Goal: Task Accomplishment & Management: Manage account settings

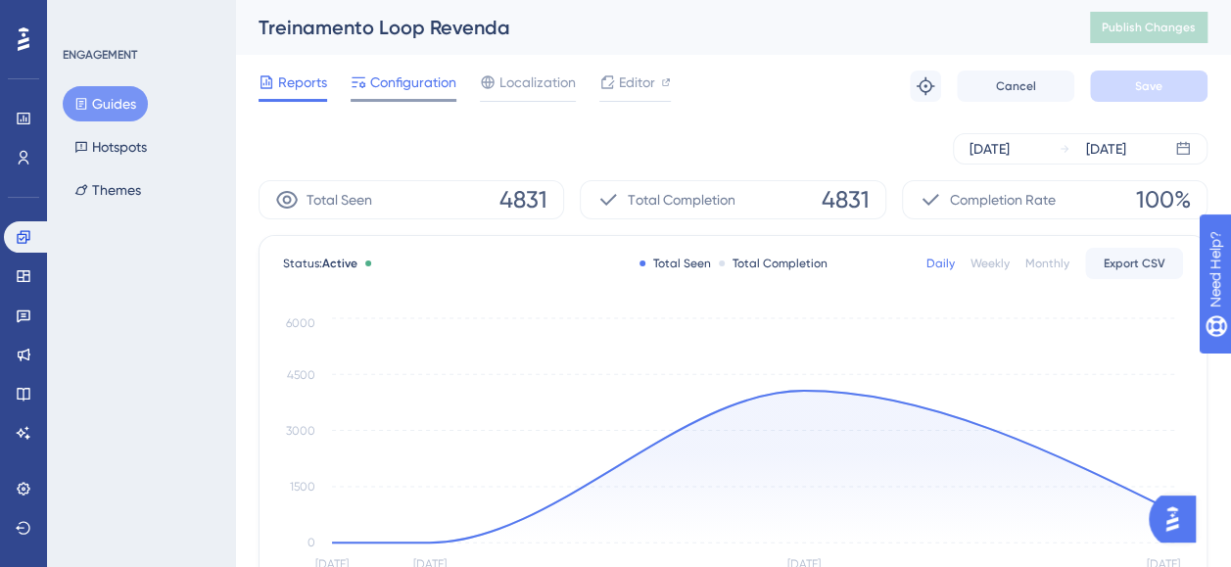
click at [390, 86] on span "Configuration" at bounding box center [413, 83] width 86 height 24
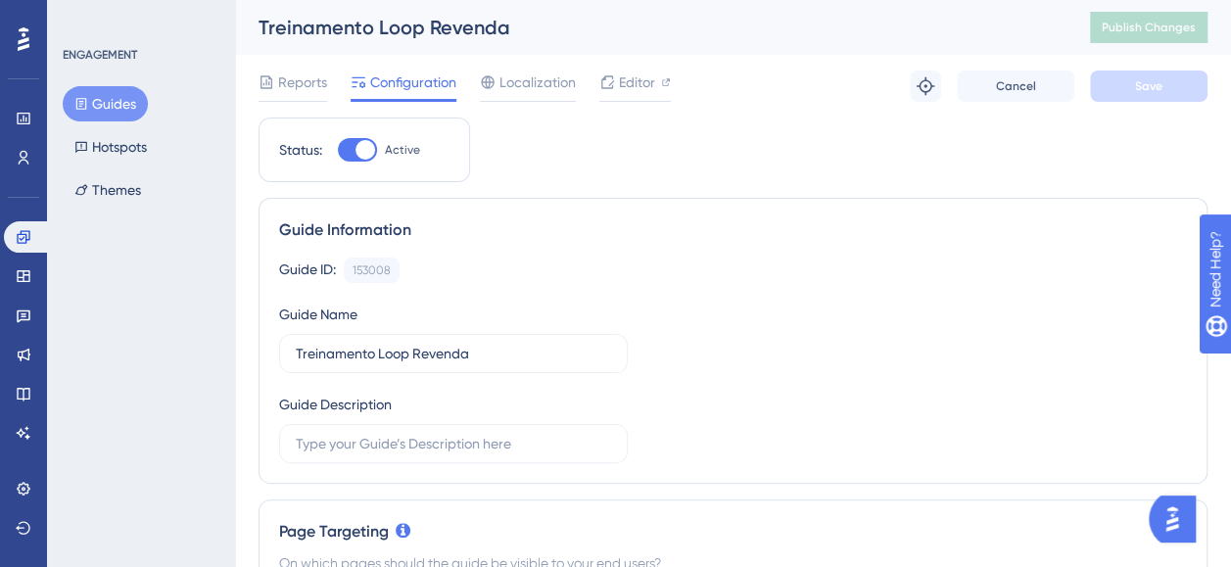
click at [356, 143] on div at bounding box center [365, 150] width 20 height 20
click at [338, 150] on input "Active" at bounding box center [337, 150] width 1 height 1
checkbox input "false"
click at [1128, 88] on button "Save" at bounding box center [1149, 86] width 118 height 31
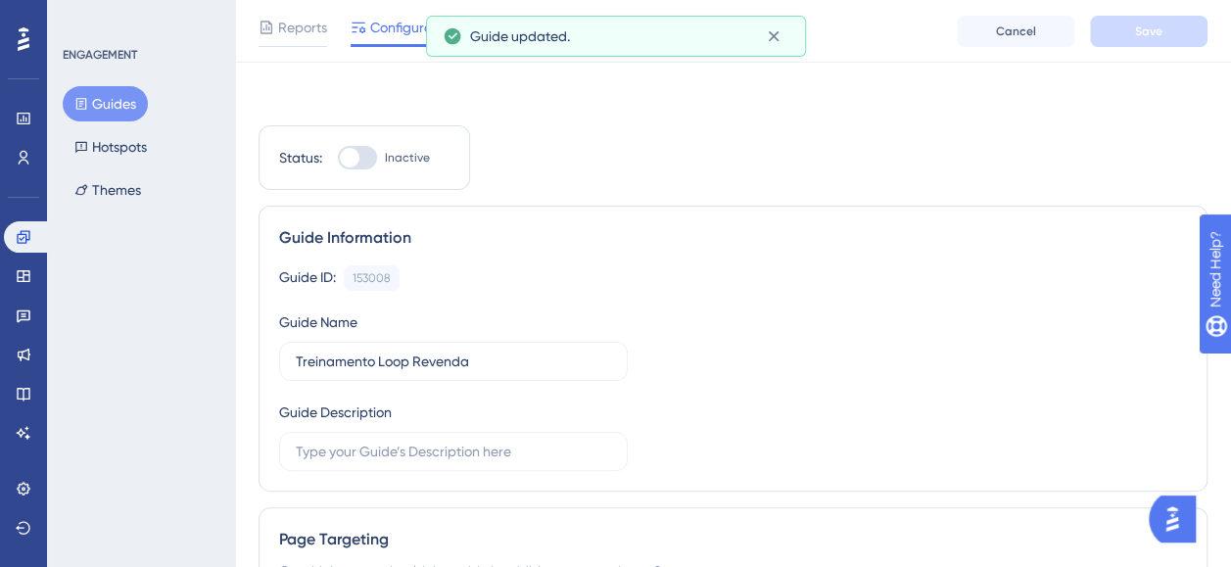
scroll to position [98, 0]
